Goal: Communication & Community: Participate in discussion

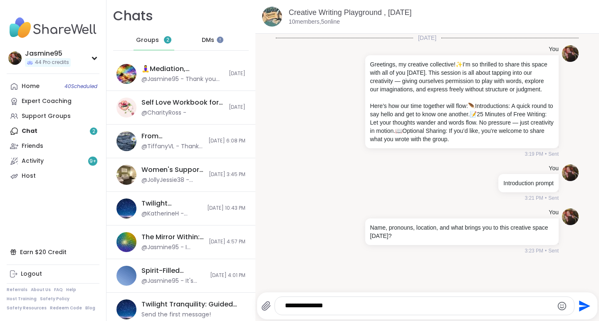
type textarea "******"
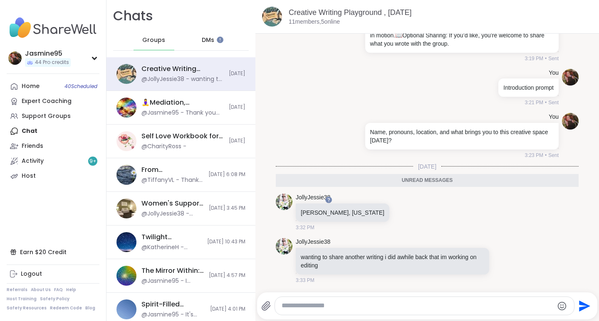
click at [266, 308] on icon at bounding box center [266, 306] width 10 height 10
click at [0, 0] on input "file" at bounding box center [0, 0] width 0 height 0
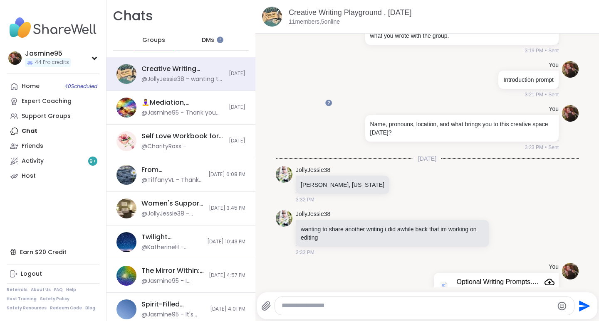
scroll to position [201, 0]
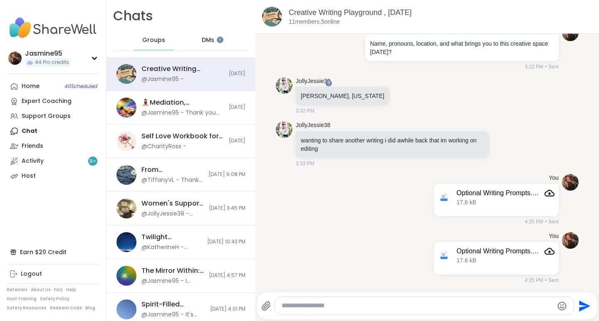
click at [425, 200] on div at bounding box center [428, 200] width 7 height 10
click at [424, 212] on icon at bounding box center [428, 212] width 8 height 8
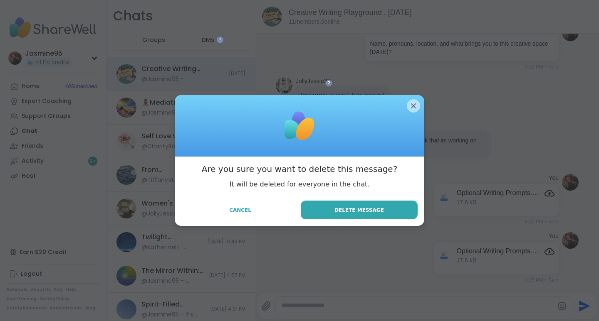
click at [341, 212] on span "Delete Message" at bounding box center [358, 210] width 49 height 7
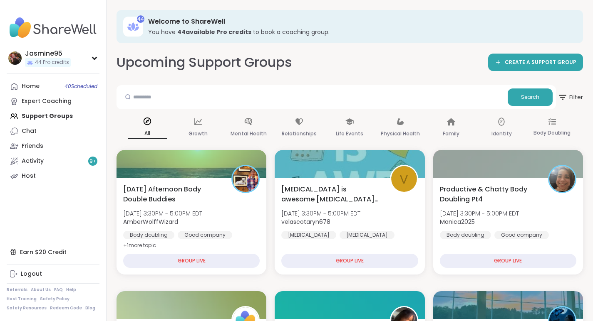
click at [38, 132] on link "Chat" at bounding box center [53, 131] width 93 height 15
